Goal: Transaction & Acquisition: Purchase product/service

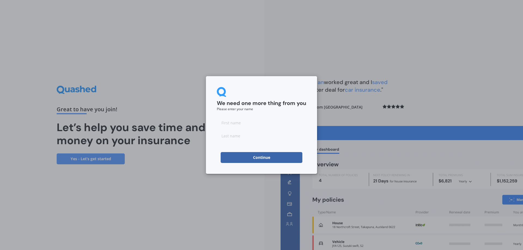
click at [275, 123] on input at bounding box center [261, 122] width 89 height 11
type input "[PERSON_NAME]"
type input "Lesoa"
click at [234, 159] on button "Continue" at bounding box center [262, 157] width 82 height 11
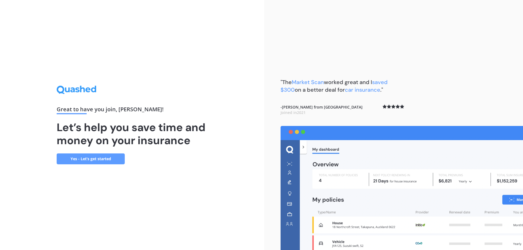
click at [107, 159] on link "Yes - Let’s get started" at bounding box center [91, 159] width 68 height 11
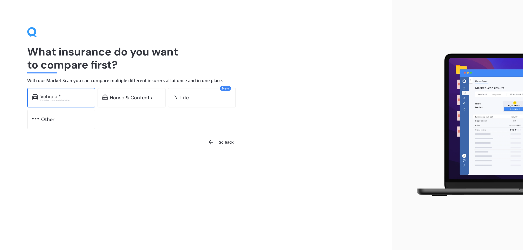
click at [70, 96] on div "Vehicle *" at bounding box center [65, 96] width 50 height 5
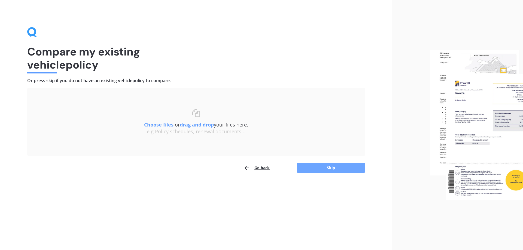
click at [318, 168] on button "Skip" at bounding box center [331, 168] width 68 height 10
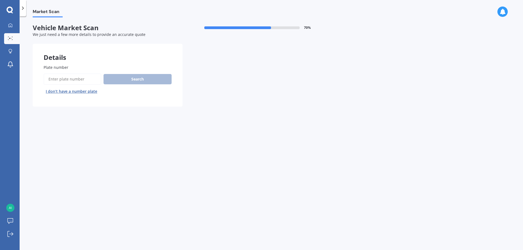
click at [65, 82] on input "Plate number" at bounding box center [73, 79] width 58 height 11
type input "HFK787"
click at [134, 77] on button "Search" at bounding box center [137, 79] width 68 height 10
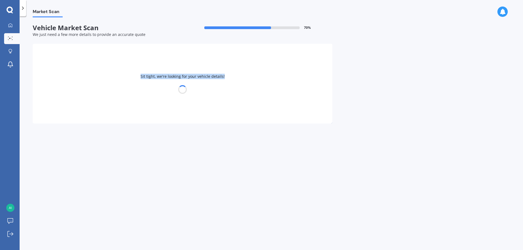
select select "NISSAN"
select select "MARCH"
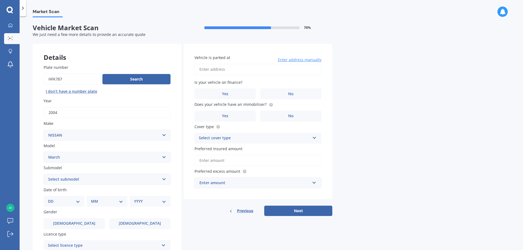
click at [117, 178] on select "Select submodel (All)" at bounding box center [107, 179] width 127 height 11
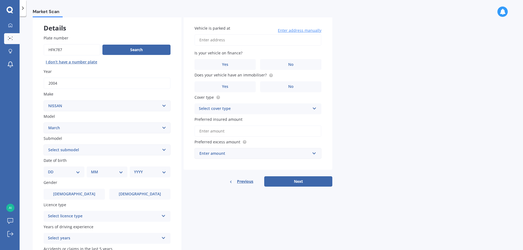
scroll to position [34, 0]
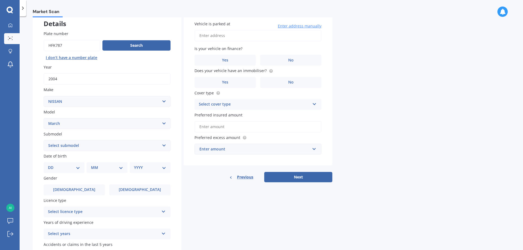
click at [81, 169] on div "DD 01 02 03 04 05 06 07 08 09 10 11 12 13 14 15 16 17 18 19 20 21 22 23 24 25 2…" at bounding box center [64, 167] width 41 height 11
click at [76, 168] on select "DD 01 02 03 04 05 06 07 08 09 10 11 12 13 14 15 16 17 18 19 20 21 22 23 24 25 2…" at bounding box center [64, 168] width 32 height 6
select select "14"
click at [52, 165] on select "DD 01 02 03 04 05 06 07 08 09 10 11 12 13 14 15 16 17 18 19 20 21 22 23 24 25 2…" at bounding box center [64, 168] width 32 height 6
click at [103, 170] on select "MM 01 02 03 04 05 06 07 08 09 10 11 12" at bounding box center [108, 168] width 30 height 6
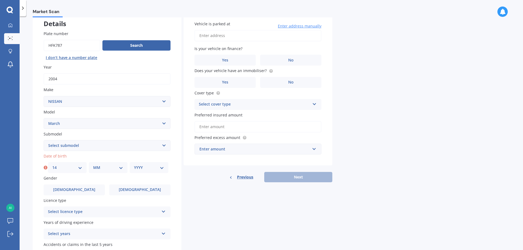
select select "03"
click at [93, 165] on select "MM 01 02 03 04 05 06 07 08 09 10 11 12" at bounding box center [108, 168] width 30 height 6
click at [142, 163] on div "YYYY 2025 2024 2023 2022 2021 2020 2019 2018 2017 2016 2015 2014 2013 2012 2011…" at bounding box center [149, 167] width 39 height 11
click at [143, 167] on select "YYYY 2025 2024 2023 2022 2021 2020 2019 2018 2017 2016 2015 2014 2013 2012 2011…" at bounding box center [149, 168] width 30 height 6
select select "2006"
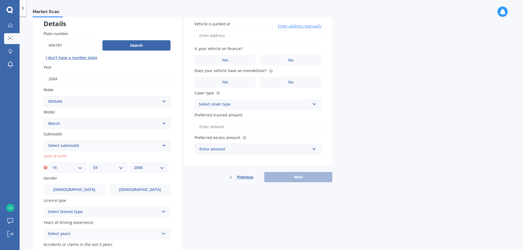
click at [134, 165] on select "YYYY 2025 2024 2023 2022 2021 2020 2019 2018 2017 2016 2015 2014 2013 2012 2011…" at bounding box center [149, 168] width 30 height 6
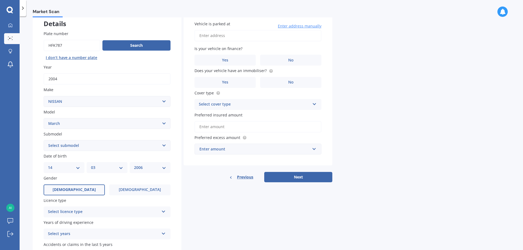
click at [73, 193] on label "[DEMOGRAPHIC_DATA]" at bounding box center [74, 190] width 61 height 11
click at [0, 0] on input "[DEMOGRAPHIC_DATA]" at bounding box center [0, 0] width 0 height 0
click at [84, 211] on div "Select licence type" at bounding box center [103, 212] width 111 height 7
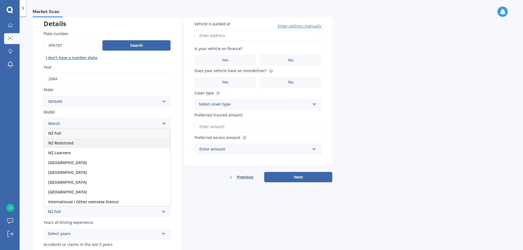
click at [91, 146] on div "NZ Restricted" at bounding box center [107, 143] width 126 height 10
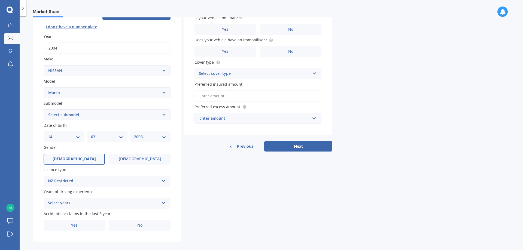
scroll to position [70, 0]
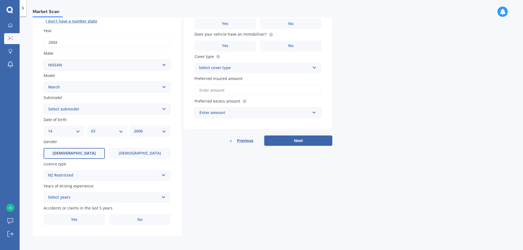
click at [162, 196] on icon at bounding box center [163, 196] width 5 height 4
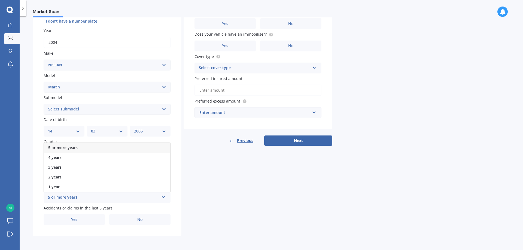
click at [131, 146] on div "5 or more years" at bounding box center [107, 148] width 126 height 10
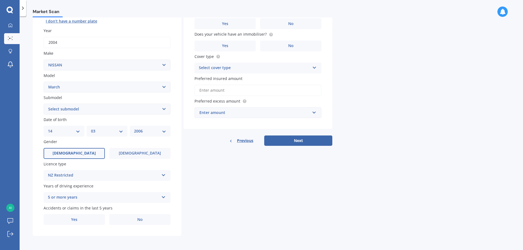
click at [152, 200] on div "5 or more years" at bounding box center [103, 197] width 111 height 7
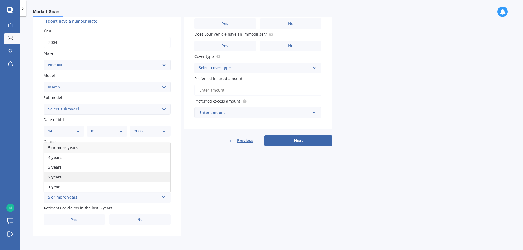
click at [105, 177] on div "2 years" at bounding box center [107, 177] width 126 height 10
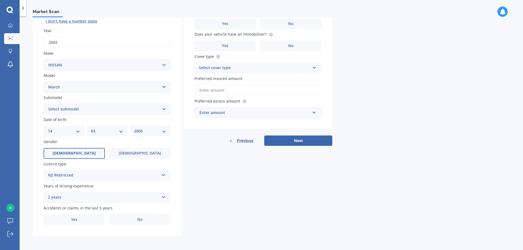
click at [123, 196] on div "2 years" at bounding box center [103, 197] width 111 height 7
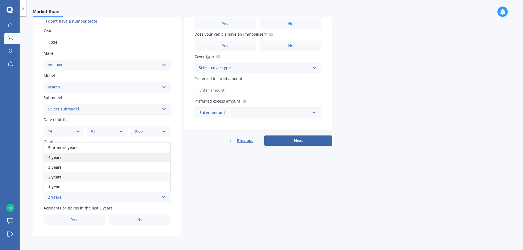
click at [112, 156] on div "4 years" at bounding box center [107, 158] width 126 height 10
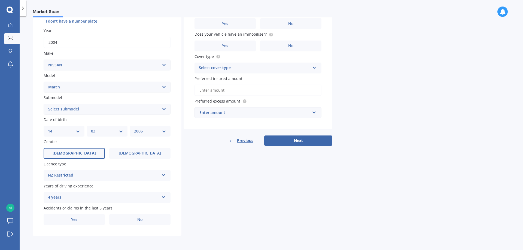
click at [166, 198] on div "4 years 5 or more years 4 years 3 years 2 years 1 year" at bounding box center [107, 197] width 127 height 11
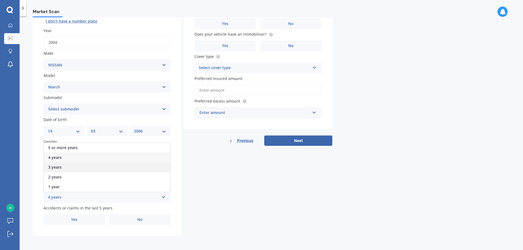
click at [141, 168] on div "3 years" at bounding box center [107, 168] width 126 height 10
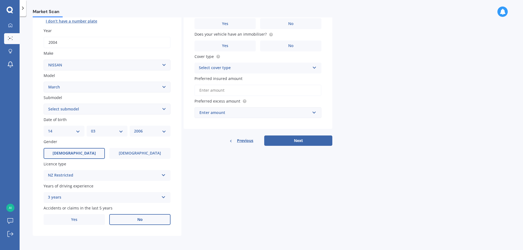
click at [139, 221] on span "No" at bounding box center [139, 220] width 5 height 5
click at [0, 0] on input "No" at bounding box center [0, 0] width 0 height 0
click at [143, 218] on label "No" at bounding box center [139, 219] width 61 height 11
click at [0, 0] on input "No" at bounding box center [0, 0] width 0 height 0
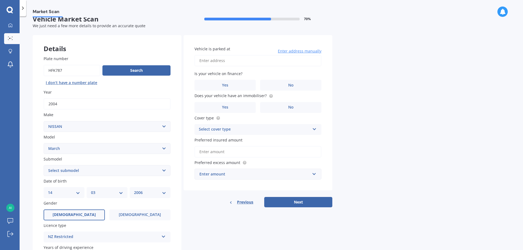
scroll to position [8, 0]
click at [279, 62] on input "Vehicle is parked at" at bounding box center [257, 61] width 127 height 11
type input "[STREET_ADDRESS][PERSON_NAME]"
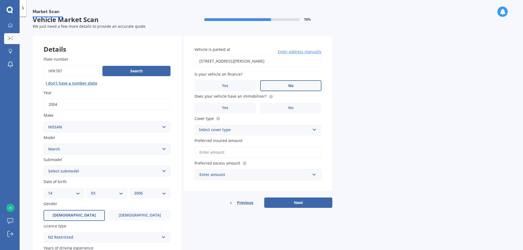
click at [282, 88] on label "No" at bounding box center [290, 85] width 61 height 11
click at [0, 0] on input "No" at bounding box center [0, 0] width 0 height 0
click at [280, 107] on label "No" at bounding box center [290, 108] width 61 height 11
click at [0, 0] on input "No" at bounding box center [0, 0] width 0 height 0
click at [280, 130] on div "Select cover type" at bounding box center [254, 130] width 111 height 7
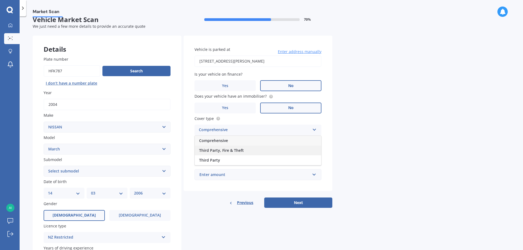
click at [277, 150] on div "Third Party, Fire & Theft" at bounding box center [258, 151] width 126 height 10
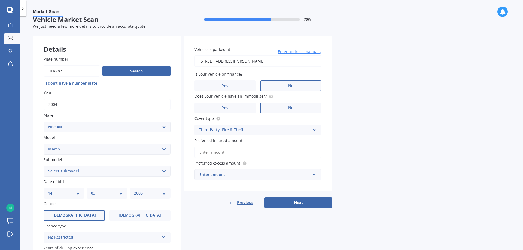
click at [286, 151] on input "Preferred insured amount" at bounding box center [257, 152] width 127 height 11
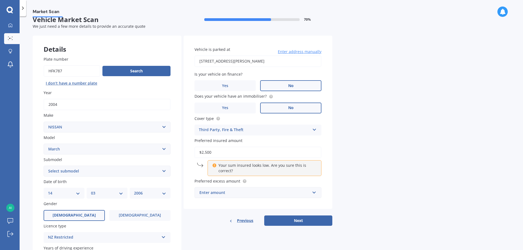
click at [340, 166] on div "Market Scan Vehicle Market Scan 70 % We just need a few more details to provide…" at bounding box center [271, 134] width 503 height 234
drag, startPoint x: 221, startPoint y: 151, endPoint x: 174, endPoint y: 150, distance: 47.4
click at [174, 150] on div "Details Plate number Search I don’t have a number plate Year [DATE] Make Select…" at bounding box center [182, 167] width 299 height 263
type input "$3,000"
click at [345, 179] on div "Market Scan Vehicle Market Scan 70 % We just need a few more details to provide…" at bounding box center [271, 134] width 503 height 234
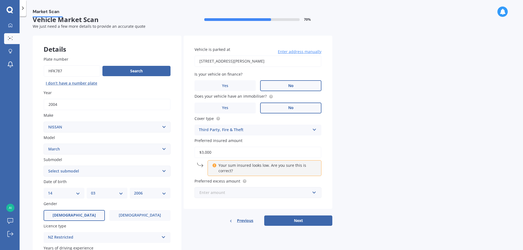
click at [313, 195] on input "text" at bounding box center [256, 193] width 122 height 10
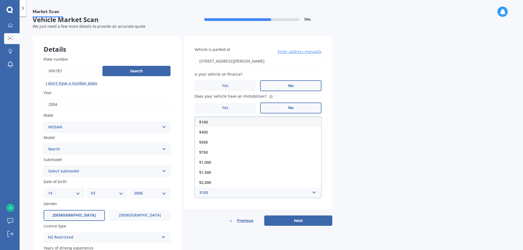
click at [300, 124] on div "$100" at bounding box center [258, 122] width 126 height 10
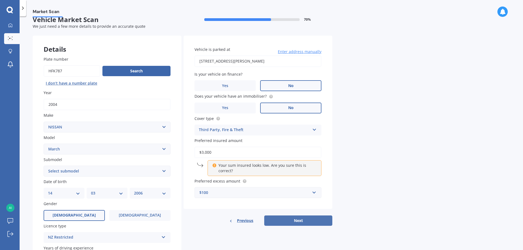
click at [300, 221] on button "Next" at bounding box center [298, 221] width 68 height 10
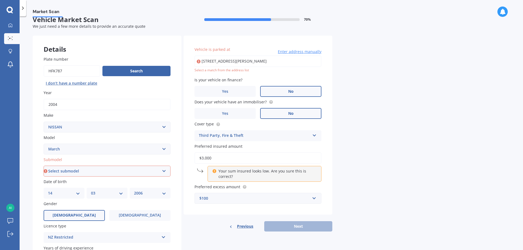
click at [282, 61] on input "[STREET_ADDRESS][PERSON_NAME]" at bounding box center [257, 61] width 127 height 11
click at [294, 53] on span "Enter address manually" at bounding box center [300, 51] width 44 height 5
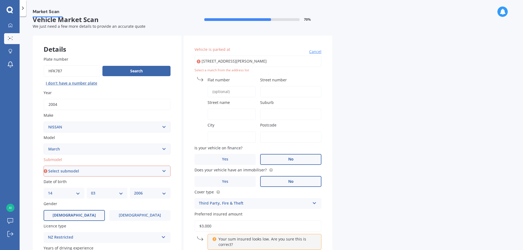
click at [247, 91] on input "Flat number" at bounding box center [231, 91] width 48 height 11
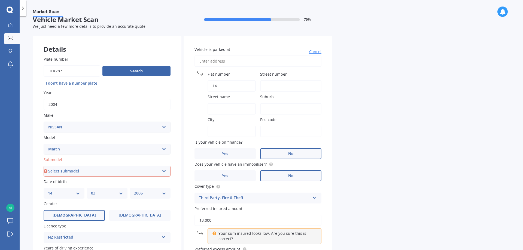
type input "14"
type input "268"
click at [232, 112] on input "Street name" at bounding box center [231, 108] width 48 height 11
type input "[PERSON_NAME] Road"
type input "Papatoetoe"
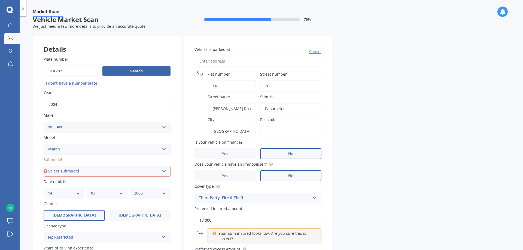
type input "[GEOGRAPHIC_DATA]"
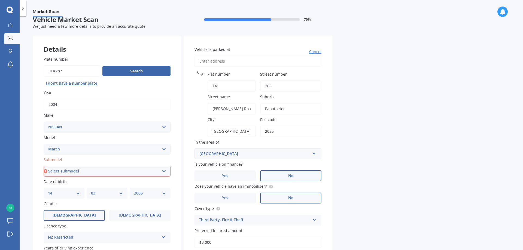
type input "2025"
click at [364, 168] on div "Market Scan Vehicle Market Scan 70 % We just need a few more details to provide…" at bounding box center [271, 134] width 503 height 234
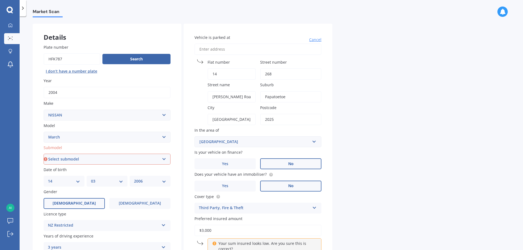
scroll to position [88, 0]
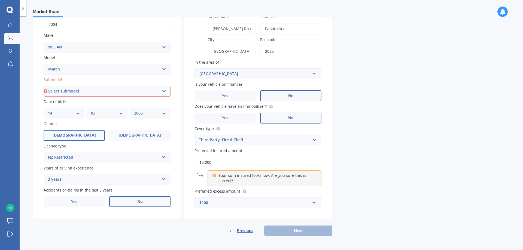
click at [276, 234] on div "Previous Next" at bounding box center [258, 231] width 149 height 10
click at [220, 177] on p "Your sum insured looks low. Are you sure this is correct?" at bounding box center [266, 178] width 96 height 11
click at [213, 176] on icon at bounding box center [214, 175] width 4 height 4
drag, startPoint x: 216, startPoint y: 163, endPoint x: 186, endPoint y: 155, distance: 30.4
click at [186, 155] on div "Vehicle is parked at [GEOGRAPHIC_DATA] number [GEOGRAPHIC_DATA] name [PERSON_NA…" at bounding box center [258, 88] width 149 height 264
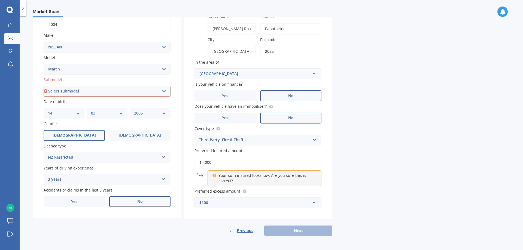
type input "$4,000"
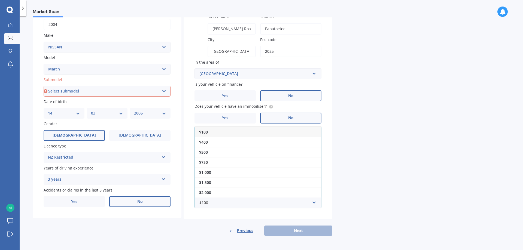
click at [220, 129] on div "$100" at bounding box center [258, 132] width 126 height 10
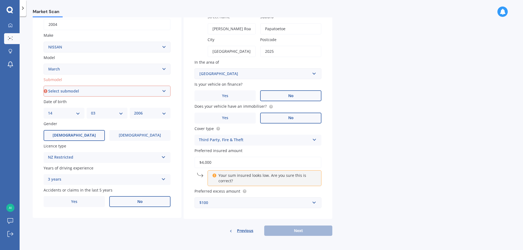
click at [116, 94] on select "Select submodel (All)" at bounding box center [107, 91] width 127 height 11
select select "(ALL)"
click at [44, 86] on select "Select submodel (All)" at bounding box center [107, 91] width 127 height 11
drag, startPoint x: 231, startPoint y: 162, endPoint x: 174, endPoint y: 155, distance: 57.3
click at [174, 155] on div "Details Plate number Search I don’t have a number plate Year [DATE] Make Select…" at bounding box center [182, 96] width 299 height 281
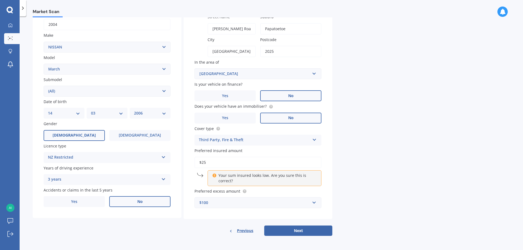
type input "$2"
type input "$3,000"
click at [310, 230] on button "Next" at bounding box center [298, 231] width 68 height 10
select select "14"
select select "03"
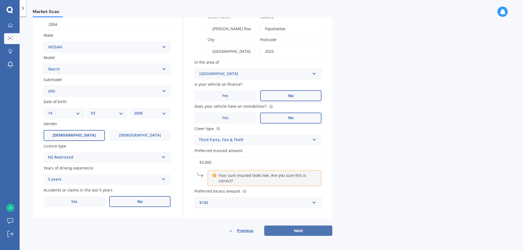
select select "2006"
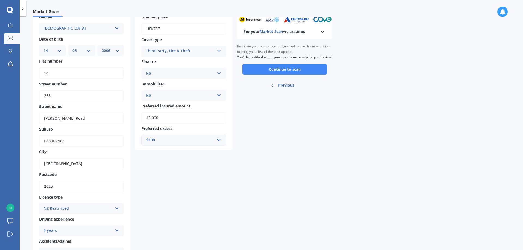
scroll to position [0, 0]
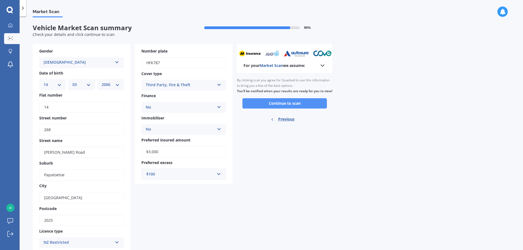
click at [301, 108] on button "Continue to scan" at bounding box center [284, 103] width 84 height 10
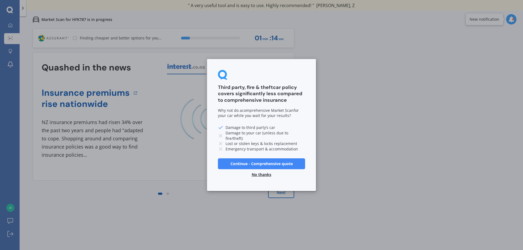
click at [283, 166] on button "Continue - Comprehensive quote" at bounding box center [261, 163] width 87 height 11
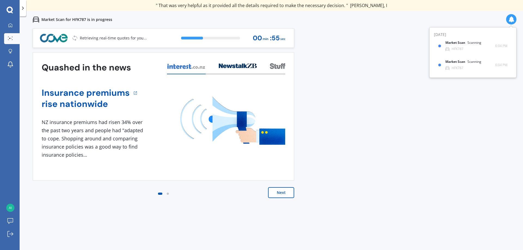
click at [286, 194] on button "Next" at bounding box center [281, 192] width 26 height 11
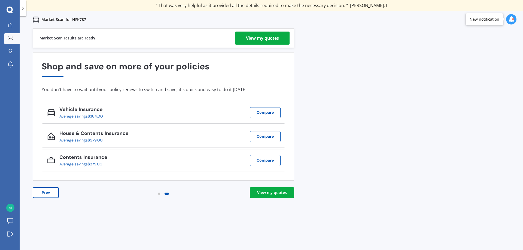
click at [272, 193] on div "View my quotes" at bounding box center [272, 192] width 30 height 5
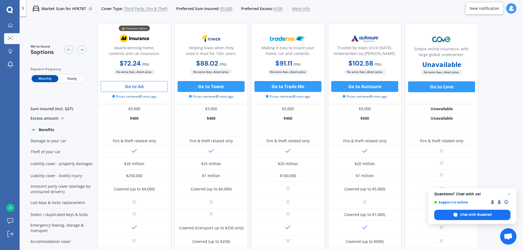
click at [127, 86] on button "Go to AA" at bounding box center [134, 86] width 67 height 11
